Goal: Use online tool/utility

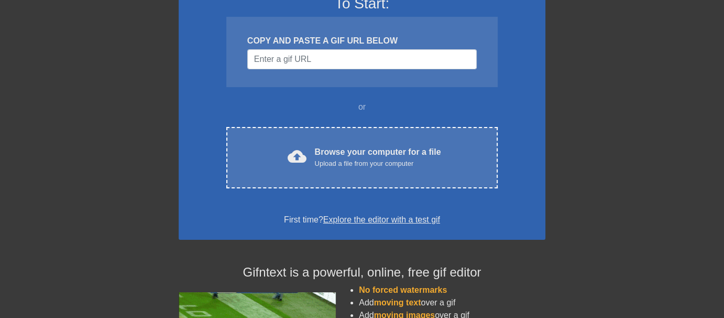
scroll to position [105, 0]
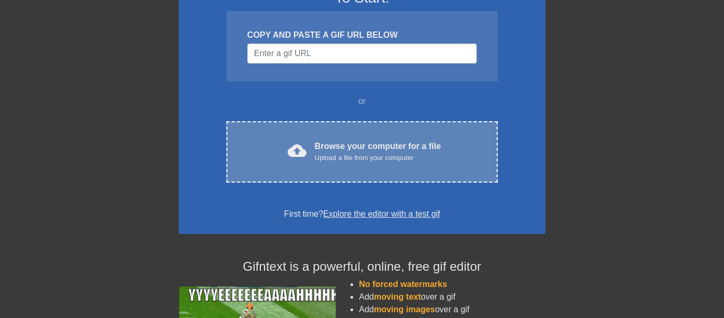
click at [342, 168] on div "cloud_upload Browse your computer for a file Upload a file from your computer C…" at bounding box center [361, 151] width 271 height 61
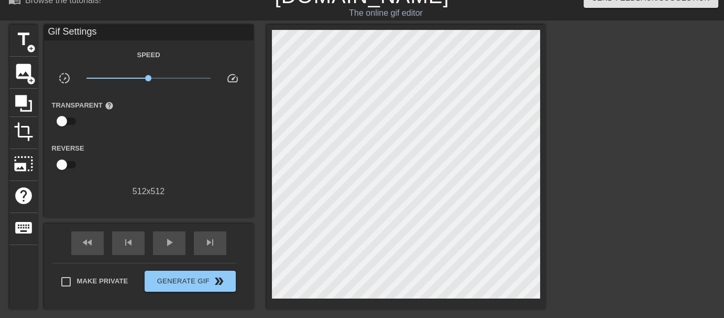
scroll to position [0, 0]
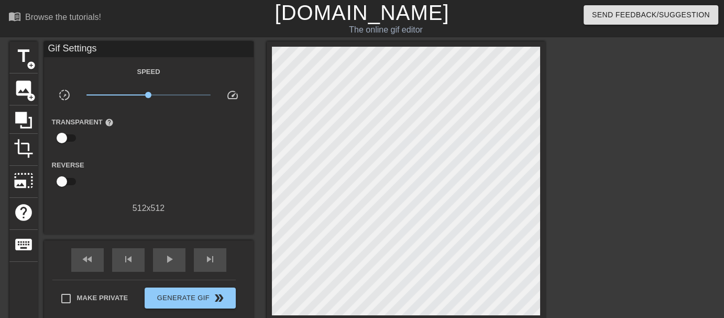
click at [59, 140] on input "checkbox" at bounding box center [62, 138] width 60 height 20
checkbox input "true"
click at [147, 140] on div at bounding box center [149, 138] width 21 height 21
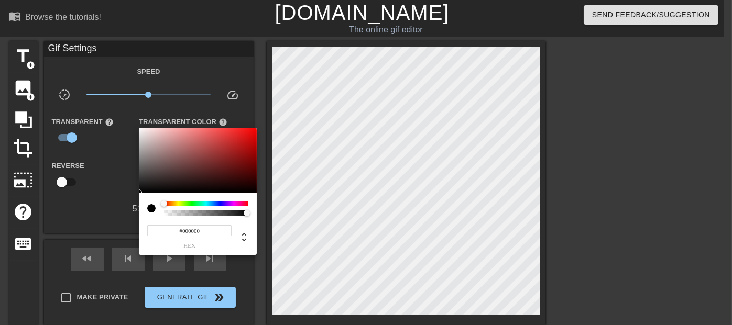
click at [131, 151] on div at bounding box center [366, 162] width 732 height 325
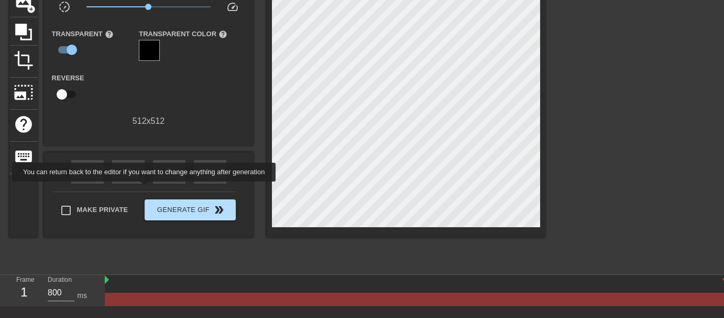
scroll to position [105, 0]
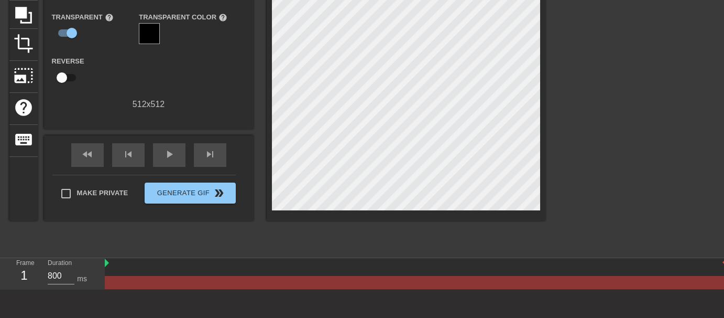
click at [148, 264] on div at bounding box center [416, 263] width 622 height 10
click at [147, 265] on div at bounding box center [416, 263] width 622 height 10
click at [105, 263] on div "Frame 1 Duration 800 ms" at bounding box center [362, 273] width 724 height 31
drag, startPoint x: 106, startPoint y: 263, endPoint x: 169, endPoint y: 265, distance: 62.9
click at [133, 267] on div at bounding box center [416, 263] width 622 height 10
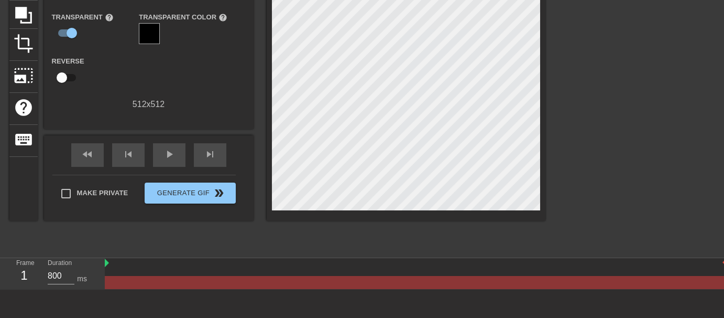
click at [151, 282] on div at bounding box center [415, 282] width 621 height 13
click at [246, 288] on div at bounding box center [415, 282] width 621 height 13
click at [302, 285] on div at bounding box center [415, 282] width 621 height 13
drag, startPoint x: 302, startPoint y: 285, endPoint x: 352, endPoint y: 284, distance: 49.8
click at [307, 285] on div at bounding box center [415, 282] width 621 height 13
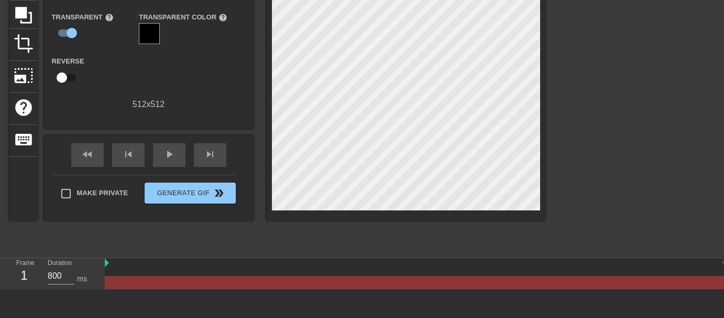
drag, startPoint x: 357, startPoint y: 283, endPoint x: 382, endPoint y: 273, distance: 27.0
click at [360, 281] on div at bounding box center [415, 282] width 621 height 13
click at [384, 270] on div at bounding box center [416, 274] width 622 height 13
click at [392, 265] on div at bounding box center [416, 263] width 622 height 10
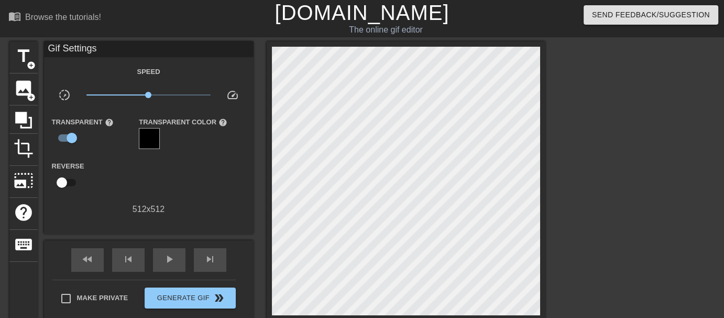
click at [540, 118] on div at bounding box center [406, 183] width 279 height 284
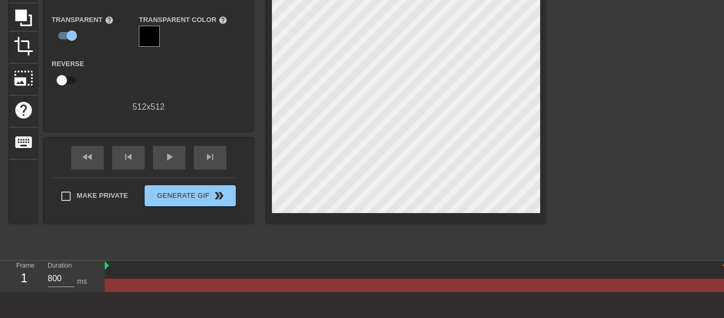
scroll to position [149, 0]
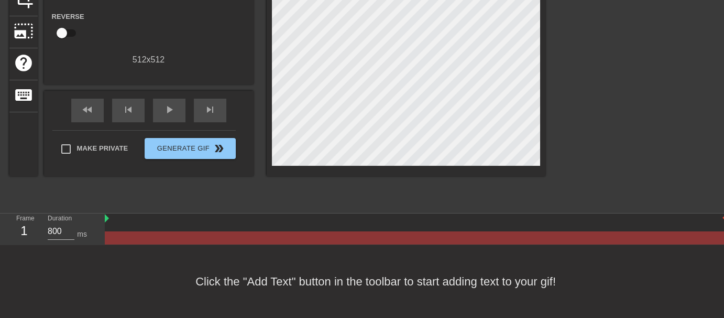
click at [22, 224] on div "1" at bounding box center [24, 230] width 16 height 19
click at [24, 232] on div "1" at bounding box center [24, 230] width 16 height 19
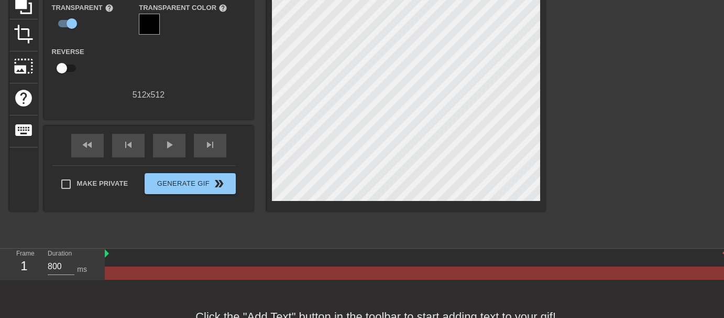
scroll to position [0, 0]
